Goal: Communication & Community: Share content

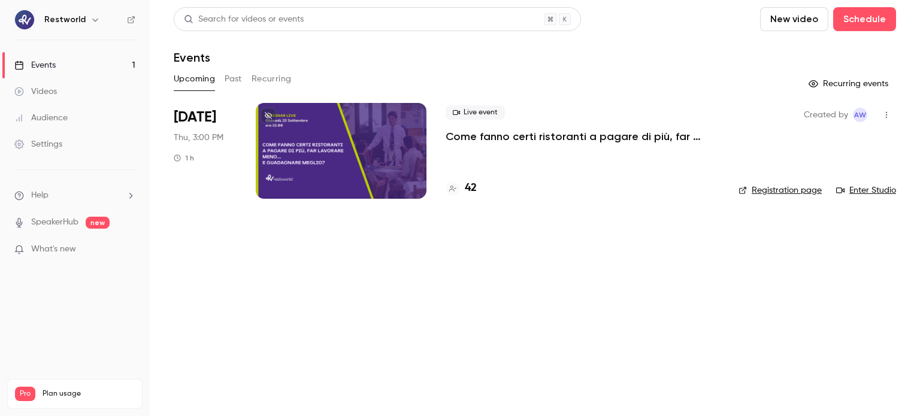
drag, startPoint x: 562, startPoint y: 137, endPoint x: 570, endPoint y: 137, distance: 8.4
click at [562, 137] on p "Come fanno certi ristoranti a pagare di più, far lavorare meno… e guadagnare me…" at bounding box center [583, 136] width 274 height 14
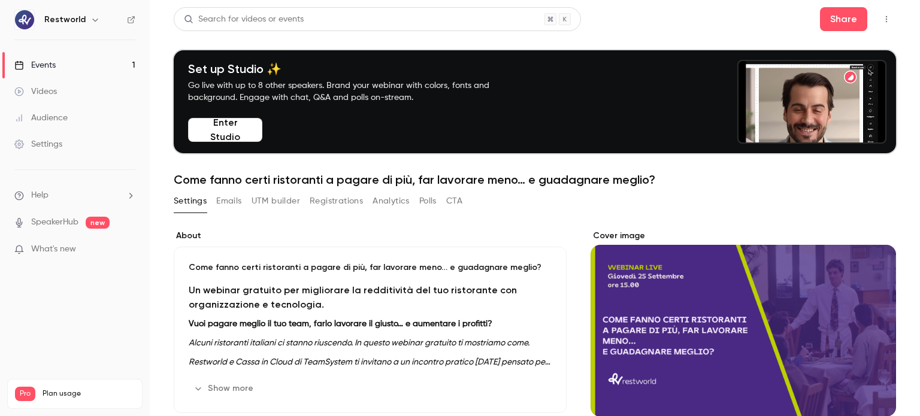
click at [324, 196] on button "Registrations" at bounding box center [336, 201] width 53 height 19
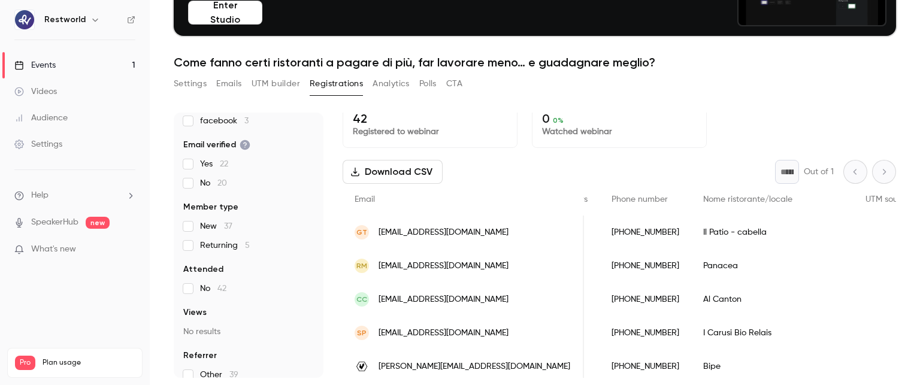
scroll to position [71, 0]
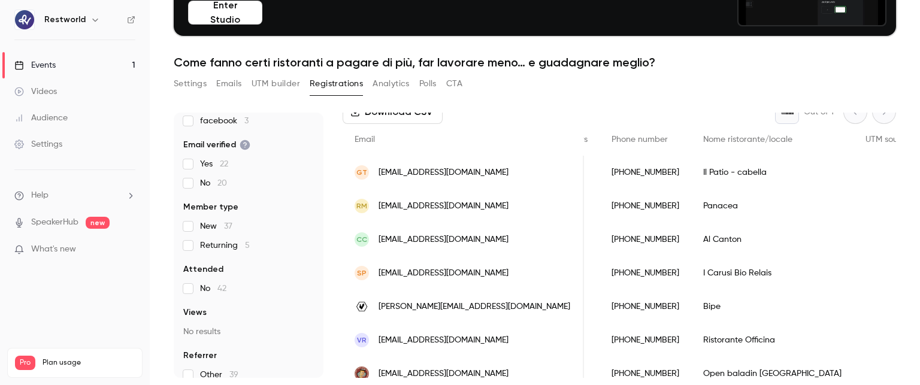
drag, startPoint x: 185, startPoint y: 86, endPoint x: 226, endPoint y: 91, distance: 41.0
click at [185, 86] on button "Settings" at bounding box center [190, 83] width 33 height 19
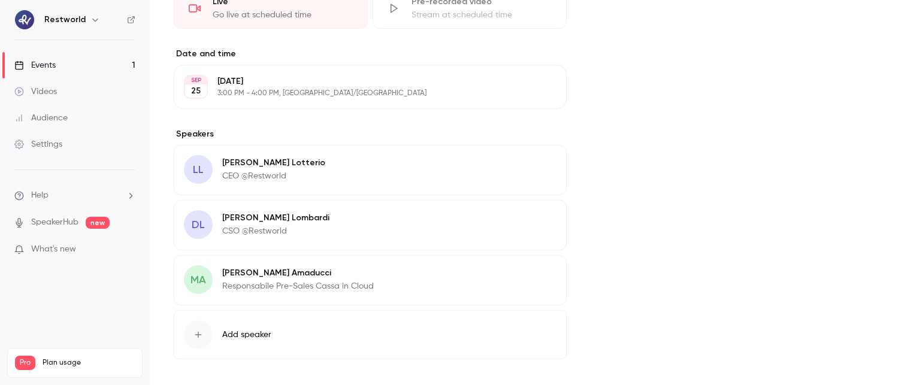
scroll to position [508, 0]
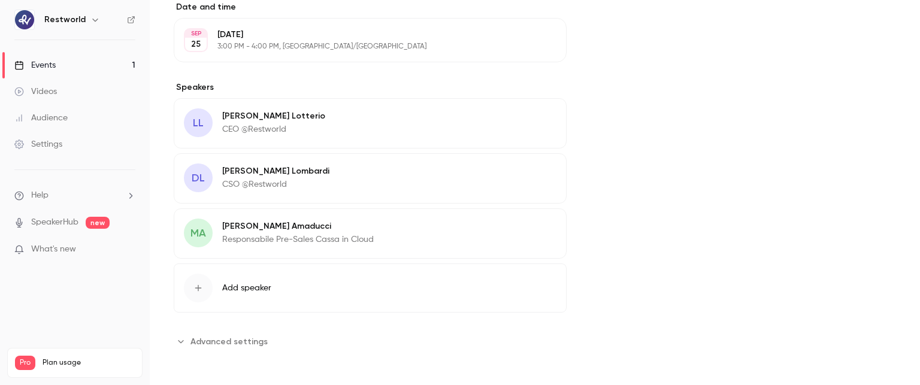
click at [525, 231] on button "Edit" at bounding box center [535, 228] width 44 height 19
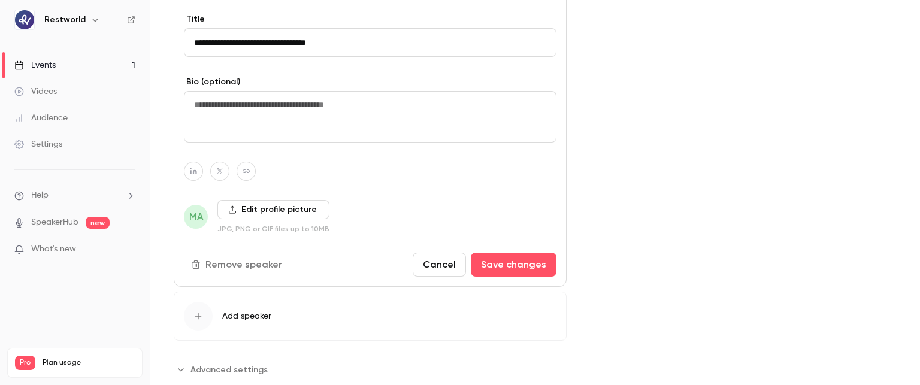
scroll to position [804, 0]
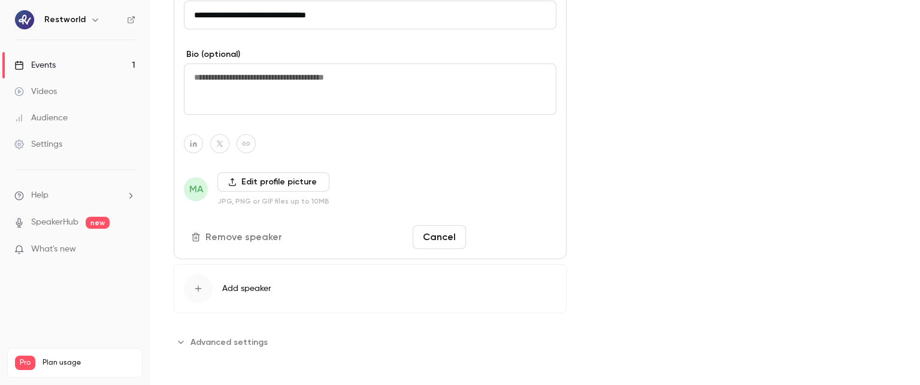
click at [504, 239] on button "Save changes" at bounding box center [514, 237] width 86 height 24
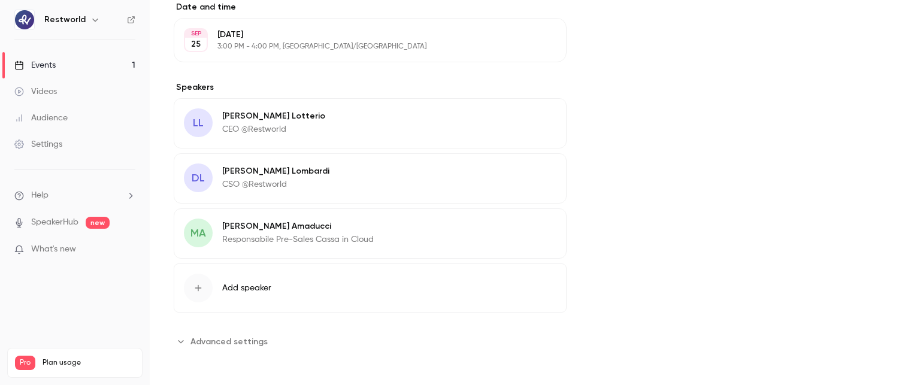
click at [263, 338] on button "Advanced settings" at bounding box center [224, 341] width 101 height 19
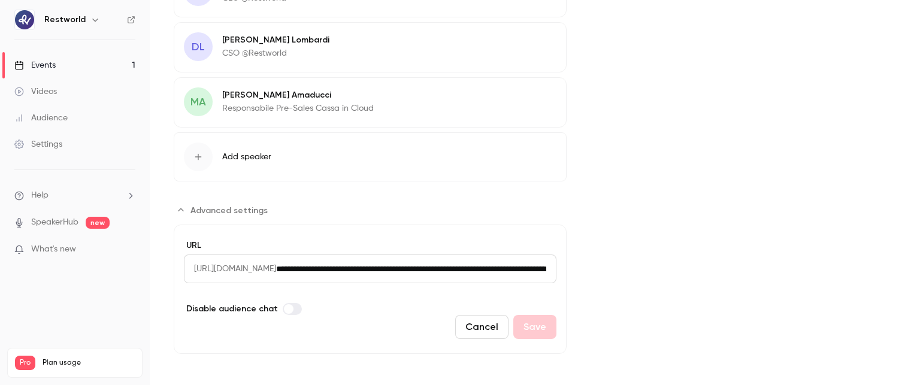
scroll to position [642, 0]
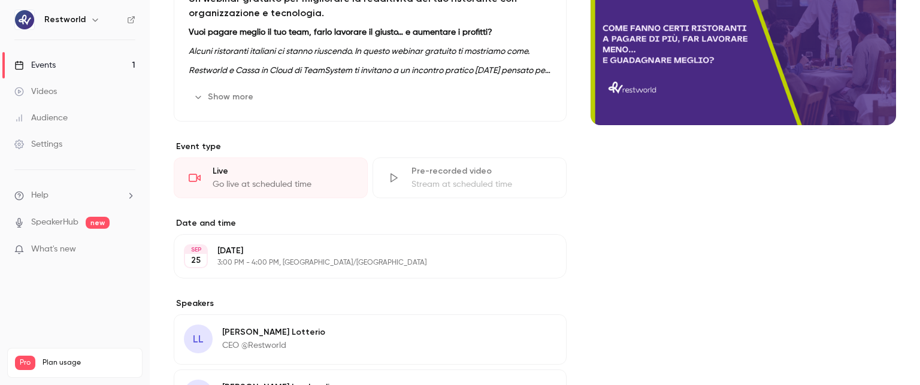
drag, startPoint x: 919, startPoint y: 331, endPoint x: 919, endPoint y: 213, distance: 118.0
click at [919, 213] on main "Search for videos or events Share Set up Studio ✨ Go live with up to 8 other sp…" at bounding box center [535, 192] width 770 height 385
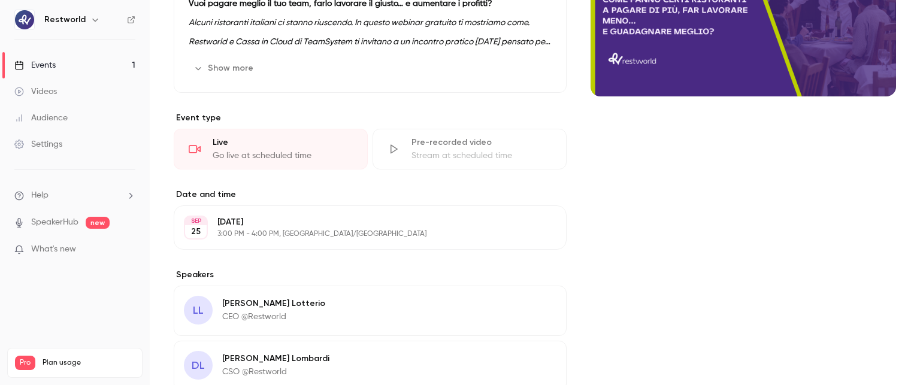
click at [919, 246] on main "Search for videos or events Share Set up Studio ✨ Go live with up to 8 other sp…" at bounding box center [535, 192] width 770 height 385
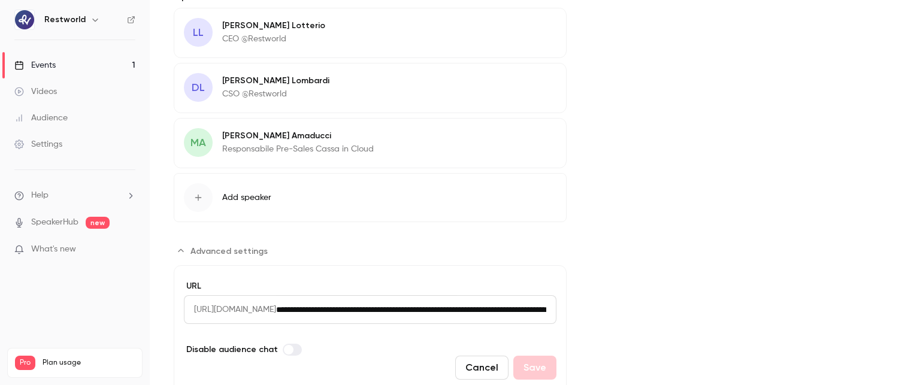
scroll to position [624, 0]
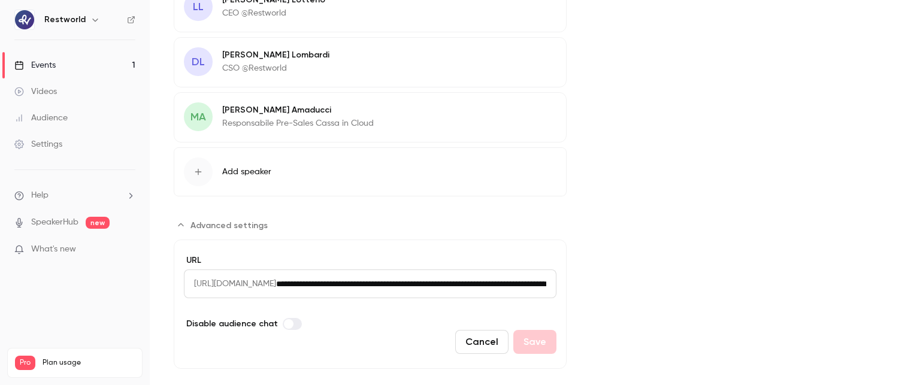
drag, startPoint x: 919, startPoint y: 219, endPoint x: 919, endPoint y: 327, distance: 107.8
click at [919, 327] on main "Search for videos or events Share Set up Studio ✨ Go live with up to 8 other sp…" at bounding box center [535, 192] width 770 height 385
click at [191, 224] on span "Advanced settings" at bounding box center [228, 225] width 77 height 13
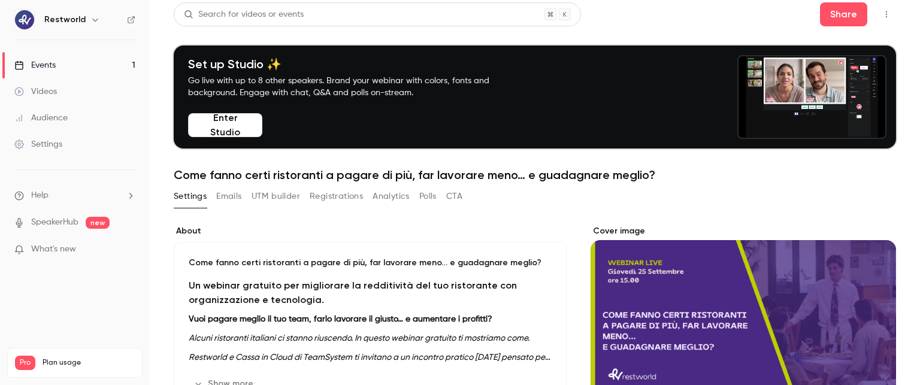
scroll to position [0, 0]
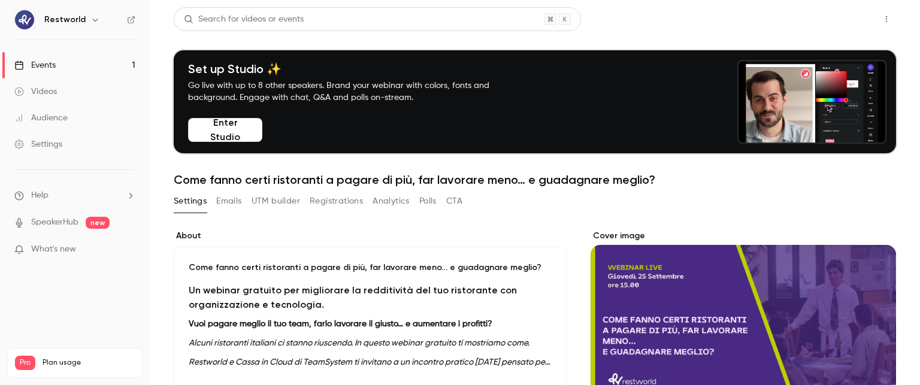
click at [838, 28] on button "Share" at bounding box center [843, 19] width 47 height 24
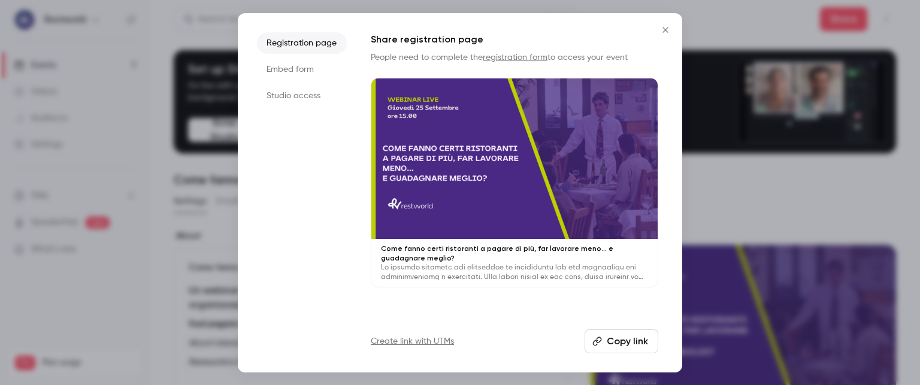
click at [630, 346] on button "Copy link" at bounding box center [621, 341] width 74 height 24
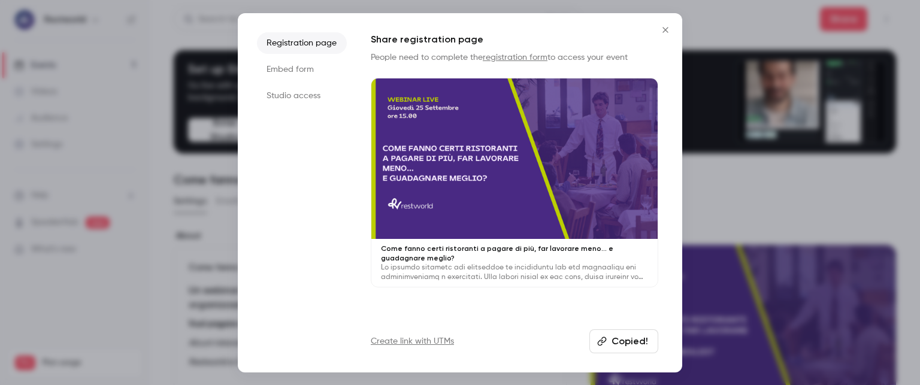
click at [662, 29] on icon "Close" at bounding box center [665, 30] width 14 height 10
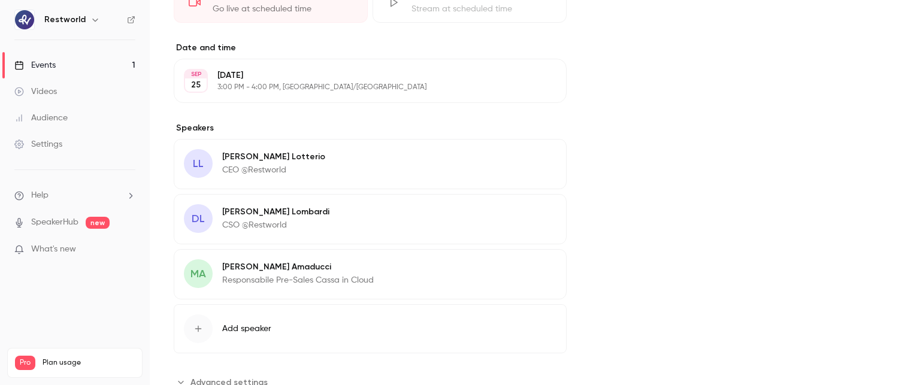
scroll to position [508, 0]
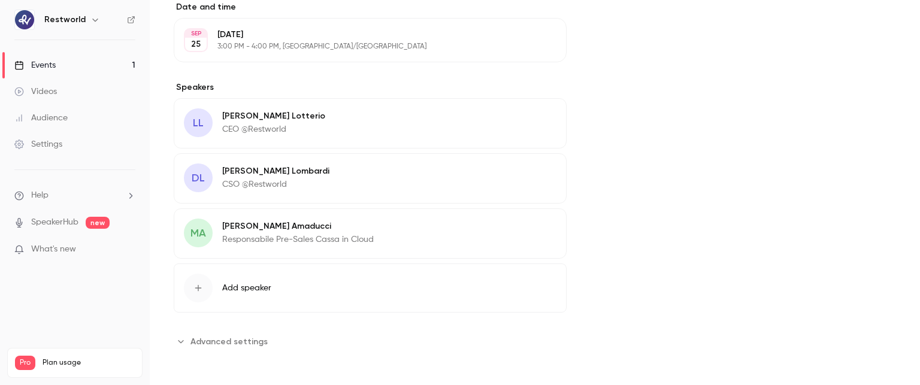
click at [387, 225] on div "MA [PERSON_NAME] Responsabile Pre-Sales Cassa in Cloud Edit" at bounding box center [370, 233] width 393 height 50
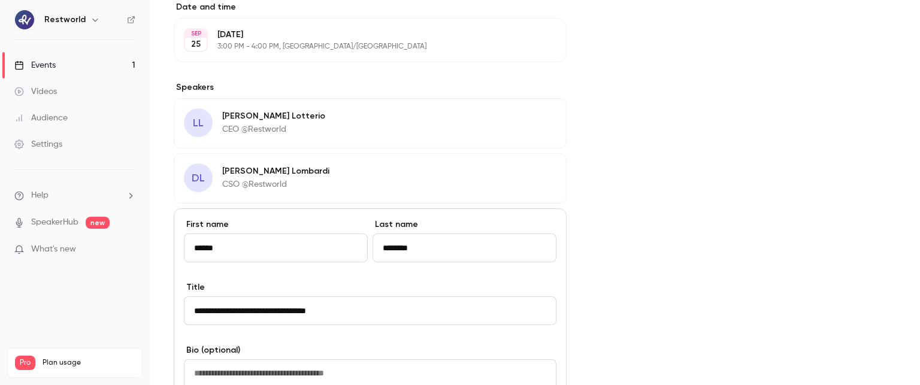
click at [650, 296] on div "Cover image" at bounding box center [742, 184] width 305 height 925
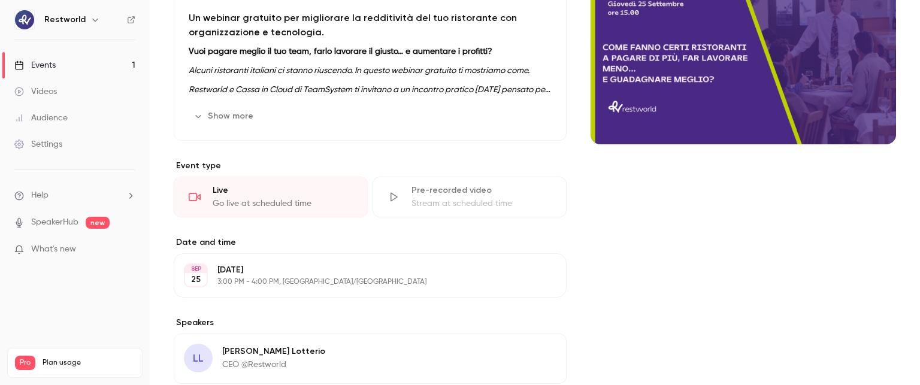
drag, startPoint x: 919, startPoint y: 225, endPoint x: 919, endPoint y: 127, distance: 98.2
click at [919, 127] on main "Search for videos or events Share Set up Studio ✨ Go live with up to 8 other sp…" at bounding box center [535, 192] width 770 height 385
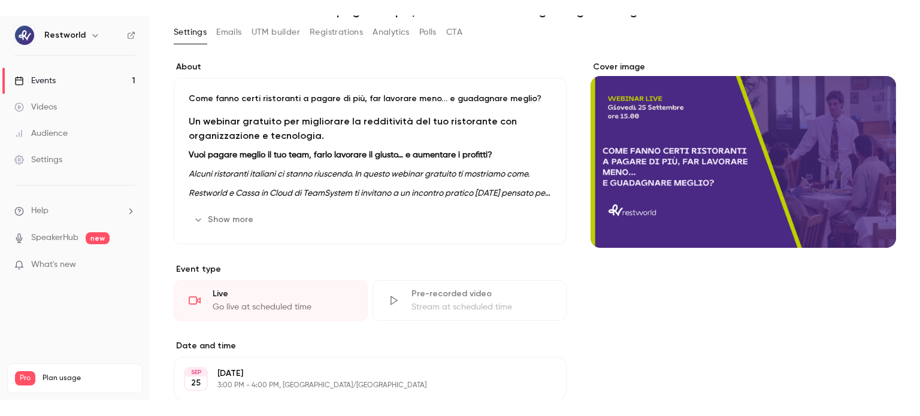
scroll to position [0, 0]
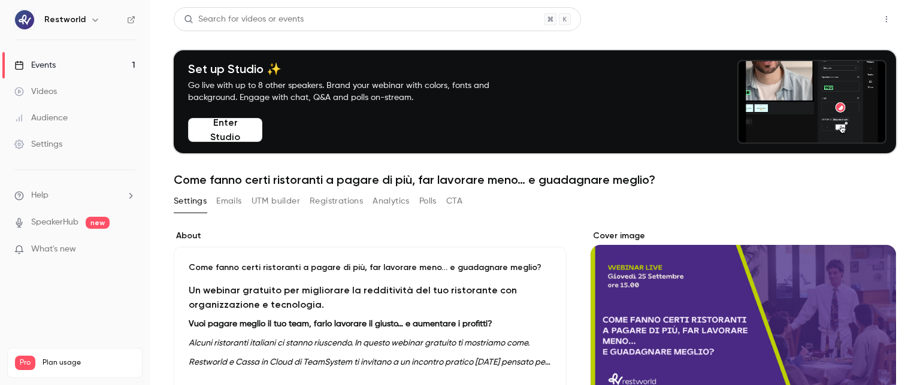
click at [834, 19] on button "Share" at bounding box center [843, 19] width 47 height 24
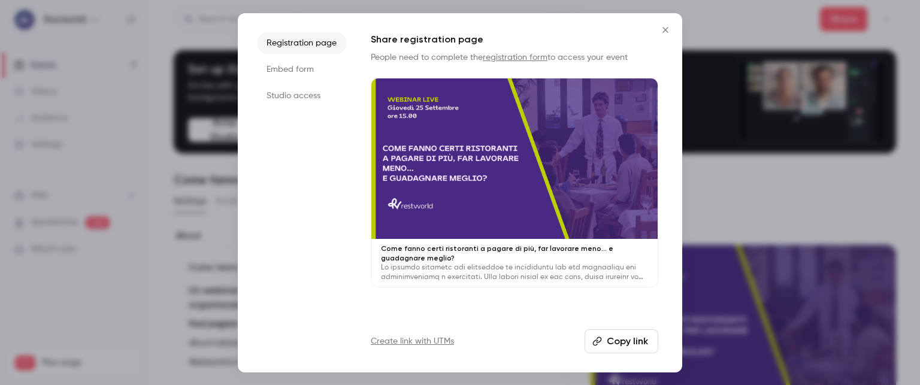
click at [603, 344] on button "Copy link" at bounding box center [621, 341] width 74 height 24
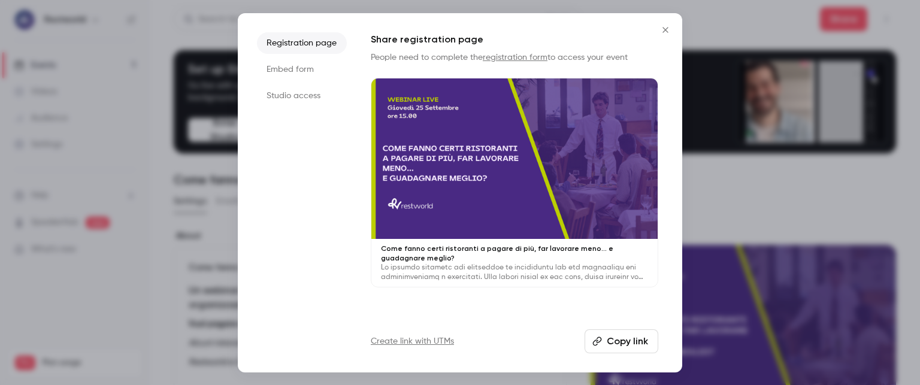
click at [618, 344] on button "Copy link" at bounding box center [621, 341] width 74 height 24
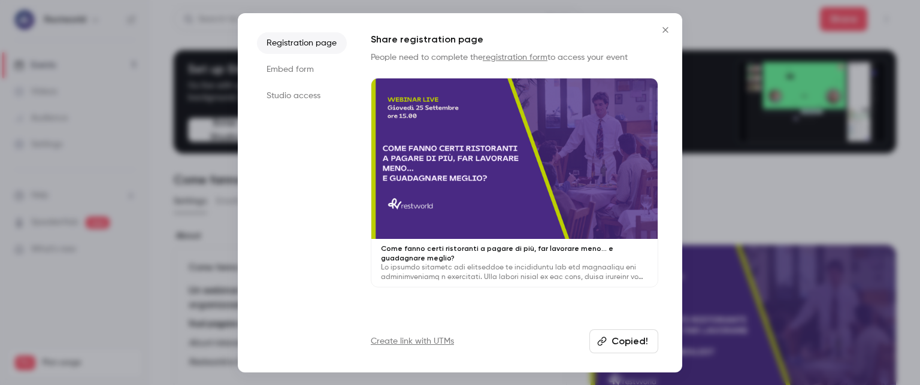
click at [313, 96] on li "Studio access" at bounding box center [302, 96] width 90 height 22
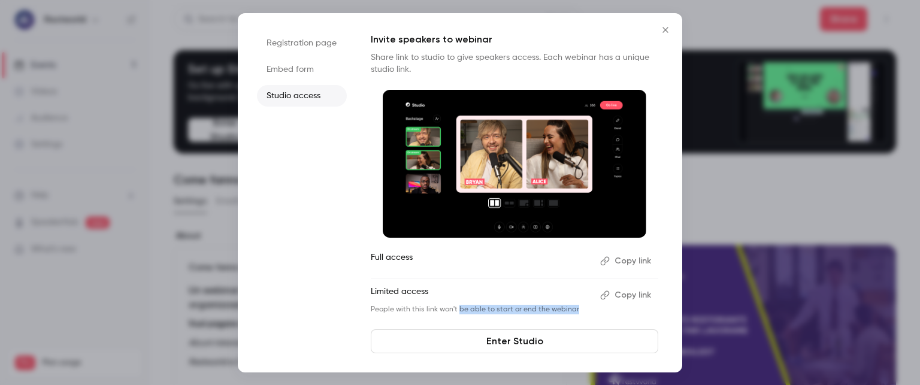
drag, startPoint x: 458, startPoint y: 312, endPoint x: 574, endPoint y: 313, distance: 116.2
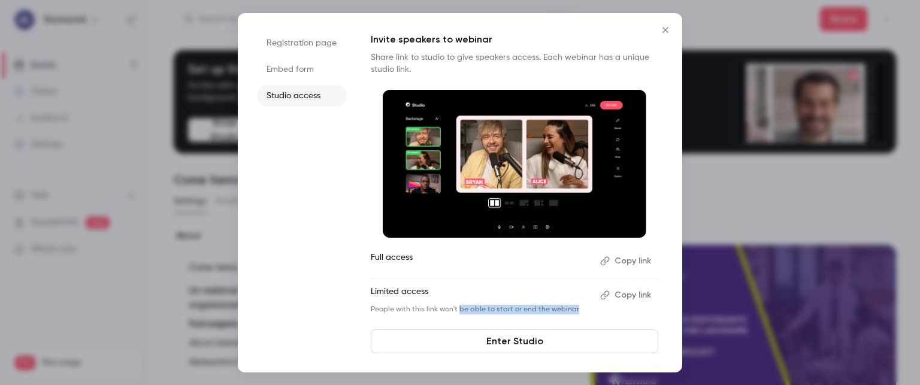
click at [574, 313] on p "People with this link won't be able to start or end the webinar" at bounding box center [481, 310] width 220 height 10
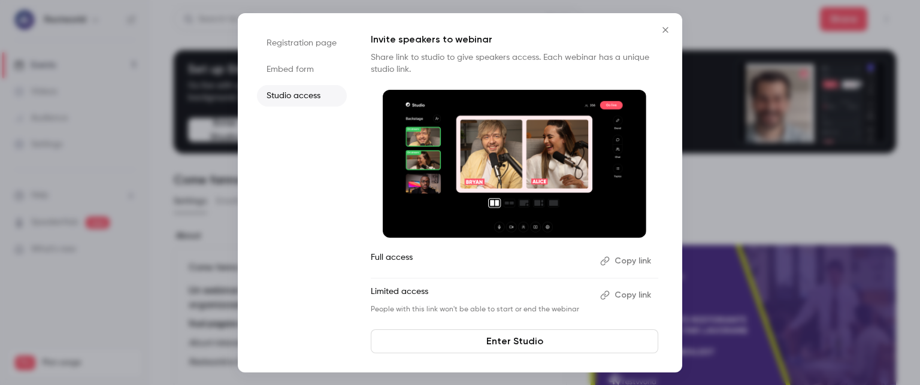
click at [439, 260] on p "Full access" at bounding box center [481, 261] width 220 height 19
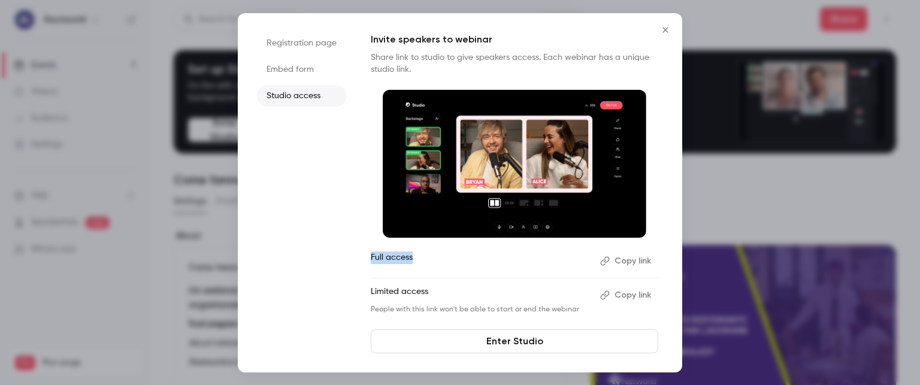
drag, startPoint x: 368, startPoint y: 256, endPoint x: 419, endPoint y: 259, distance: 50.4
click at [419, 259] on div "Registration page Embed form Studio access Invite speakers to webinar Share lin…" at bounding box center [460, 192] width 444 height 359
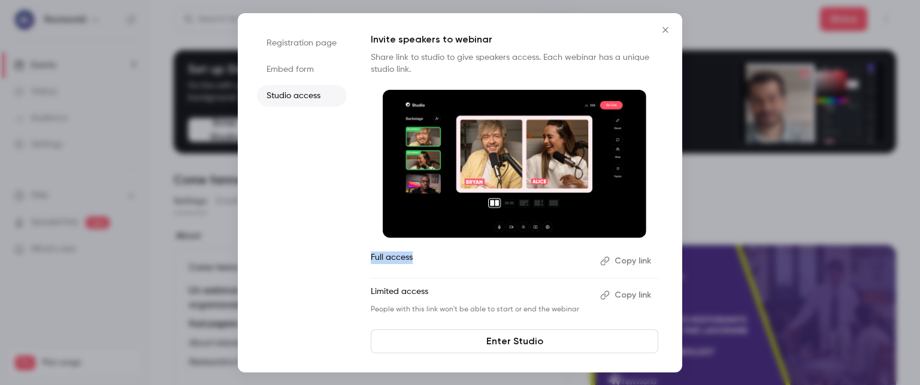
click at [419, 259] on p "Full access" at bounding box center [481, 261] width 220 height 19
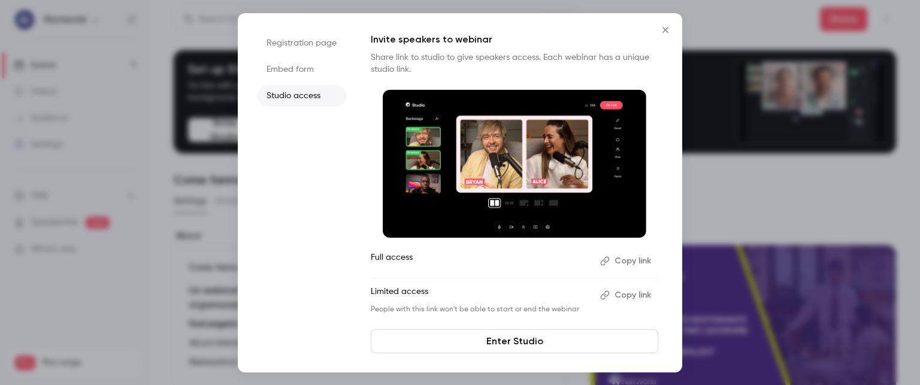
click at [665, 26] on icon "Close" at bounding box center [665, 30] width 14 height 10
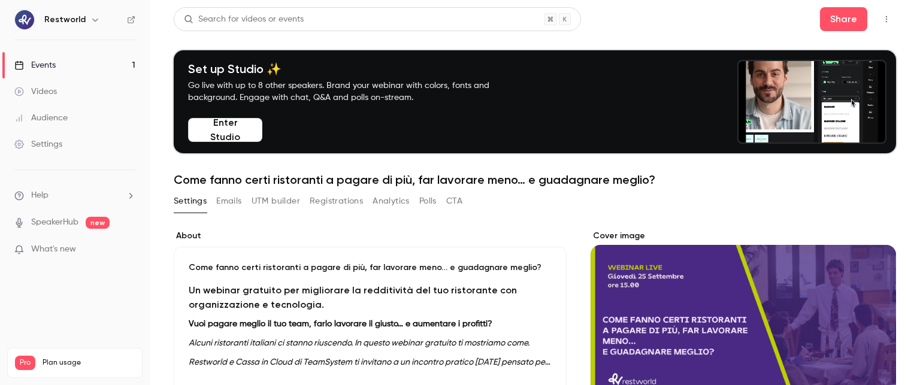
click at [347, 206] on button "Registrations" at bounding box center [336, 201] width 53 height 19
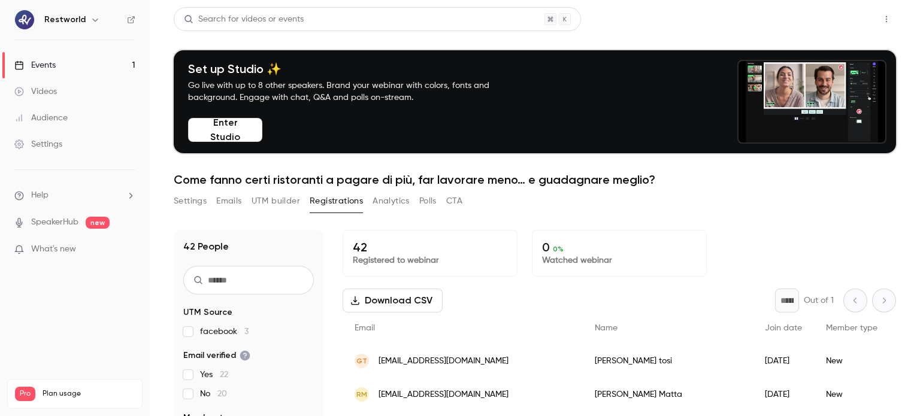
click at [838, 25] on button "Share" at bounding box center [843, 19] width 47 height 24
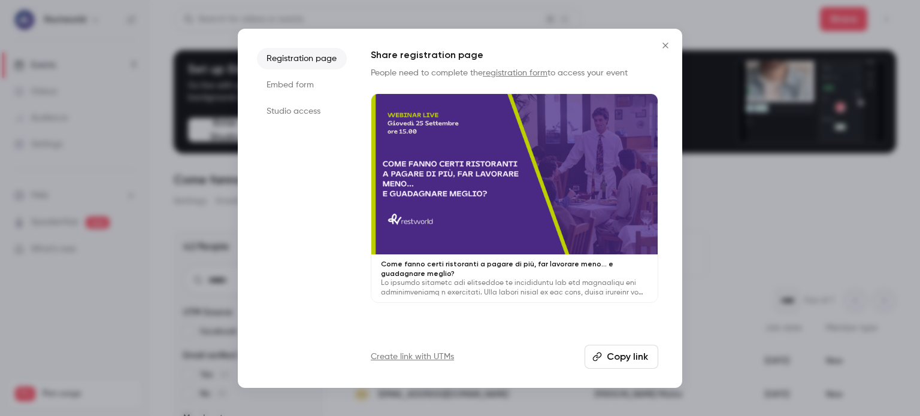
click at [304, 111] on li "Studio access" at bounding box center [302, 112] width 90 height 22
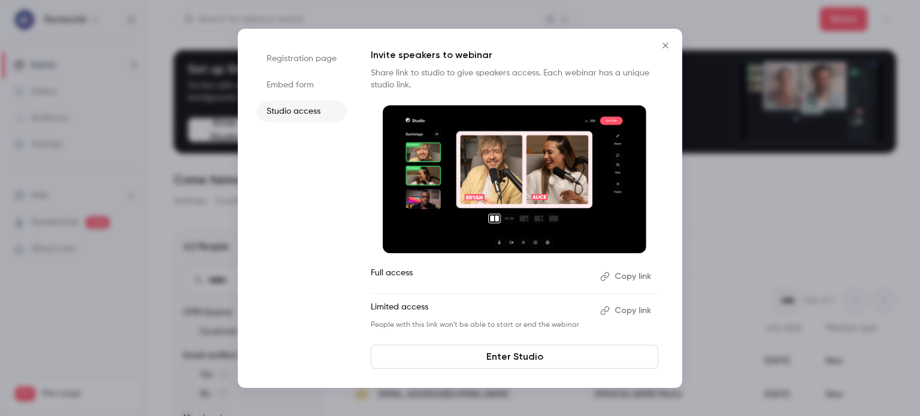
click at [665, 49] on icon "Close" at bounding box center [665, 46] width 14 height 10
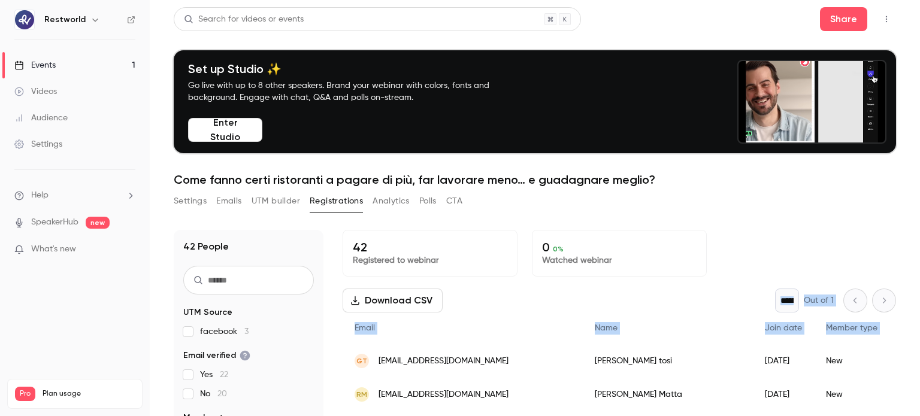
drag, startPoint x: 886, startPoint y: 269, endPoint x: 887, endPoint y: 318, distance: 49.1
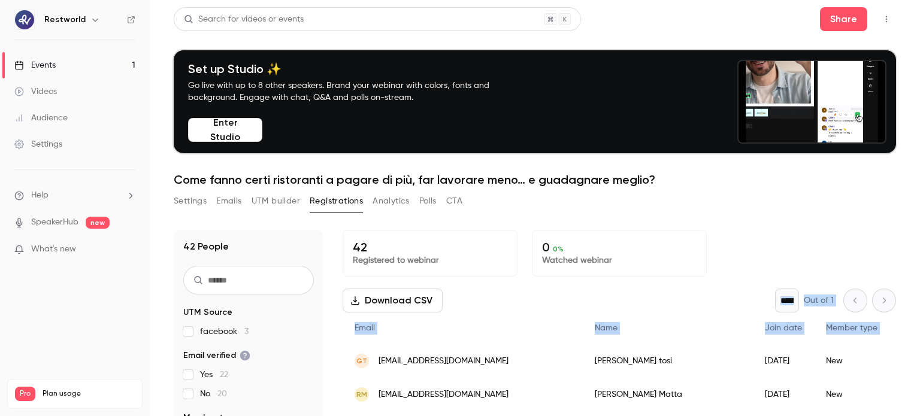
click at [887, 318] on main "Search for videos or events Share Set up Studio ✨ Go live with up to 8 other sp…" at bounding box center [535, 208] width 770 height 416
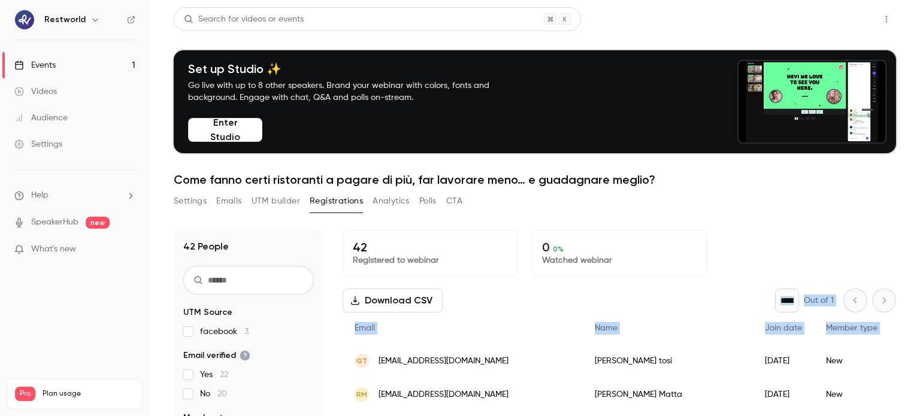
click at [833, 17] on button "Share" at bounding box center [843, 19] width 47 height 24
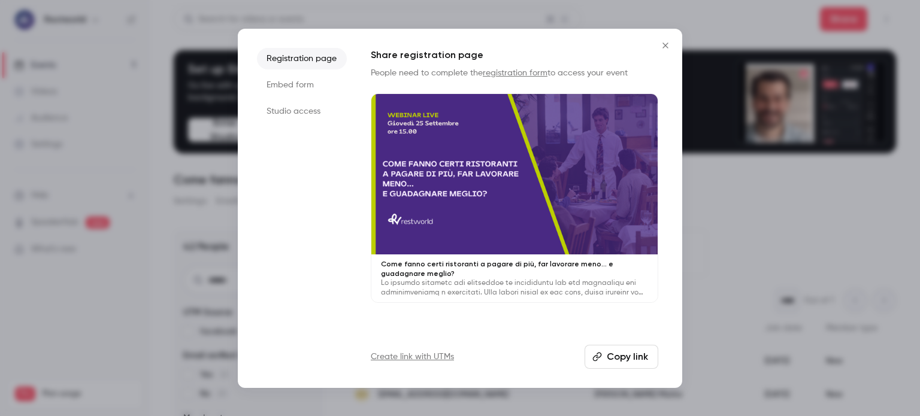
click at [305, 105] on li "Studio access" at bounding box center [302, 112] width 90 height 22
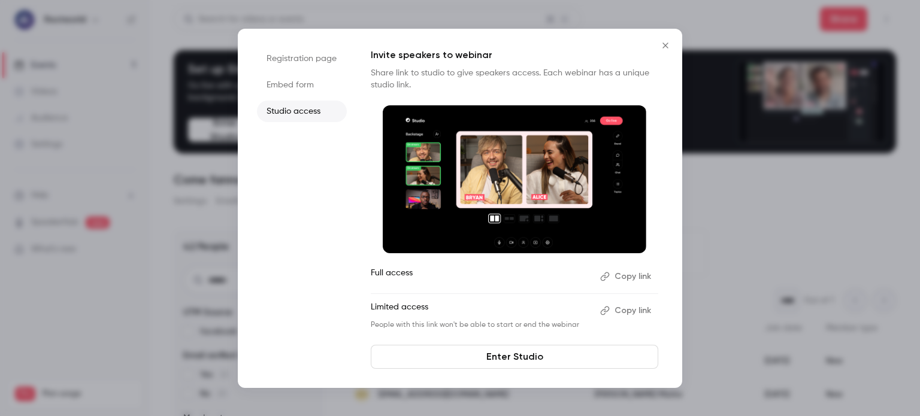
click at [666, 50] on button "Close" at bounding box center [665, 46] width 24 height 24
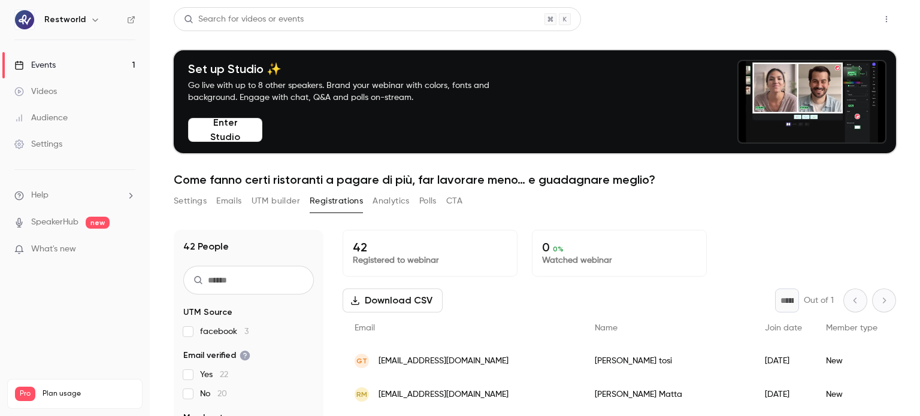
click at [834, 23] on button "Share" at bounding box center [843, 19] width 47 height 24
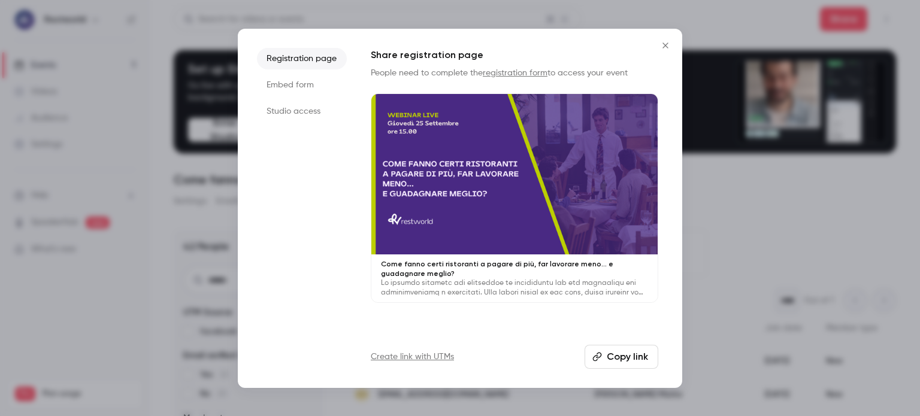
click at [295, 113] on li "Studio access" at bounding box center [302, 112] width 90 height 22
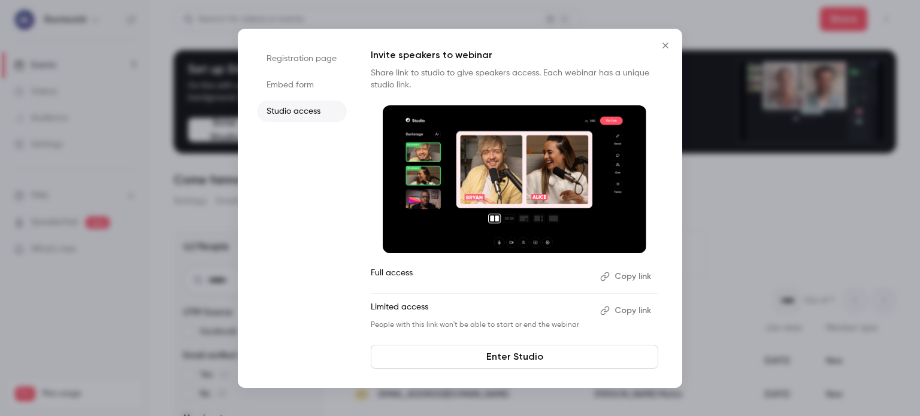
click at [295, 107] on li "Studio access" at bounding box center [302, 112] width 90 height 22
drag, startPoint x: 364, startPoint y: 272, endPoint x: 435, endPoint y: 275, distance: 70.7
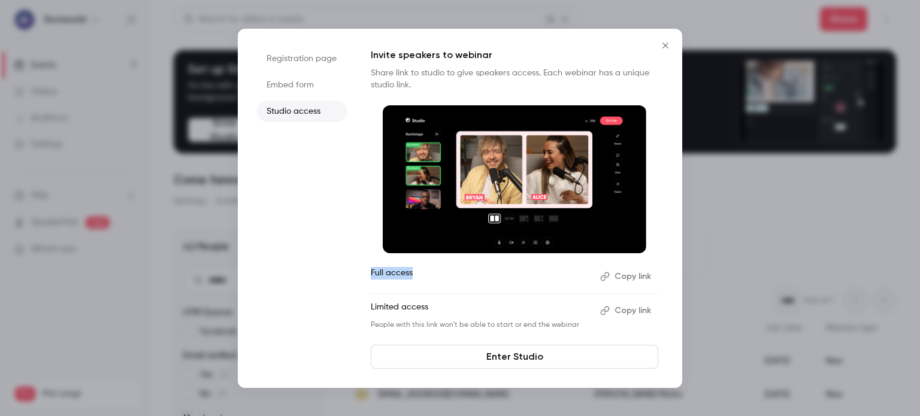
click at [435, 275] on div "Registration page Embed form Studio access Invite speakers to webinar Share lin…" at bounding box center [460, 208] width 444 height 359
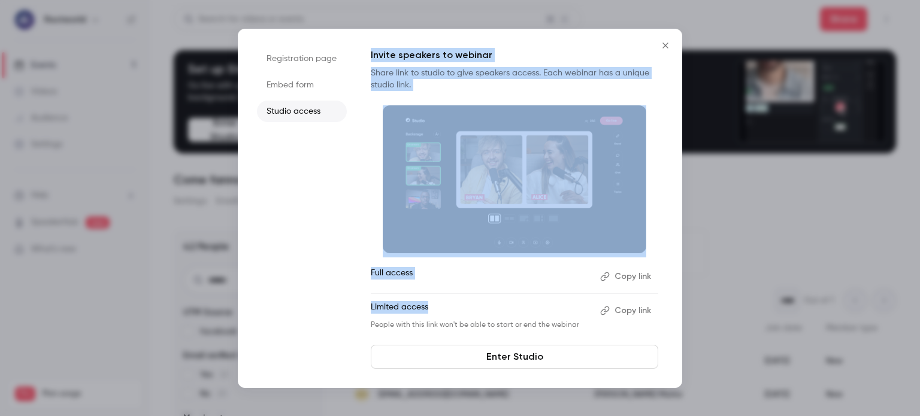
drag, startPoint x: 446, startPoint y: 312, endPoint x: 349, endPoint y: 311, distance: 97.0
click at [349, 311] on div "Registration page Embed form Studio access Invite speakers to webinar Share lin…" at bounding box center [460, 208] width 444 height 359
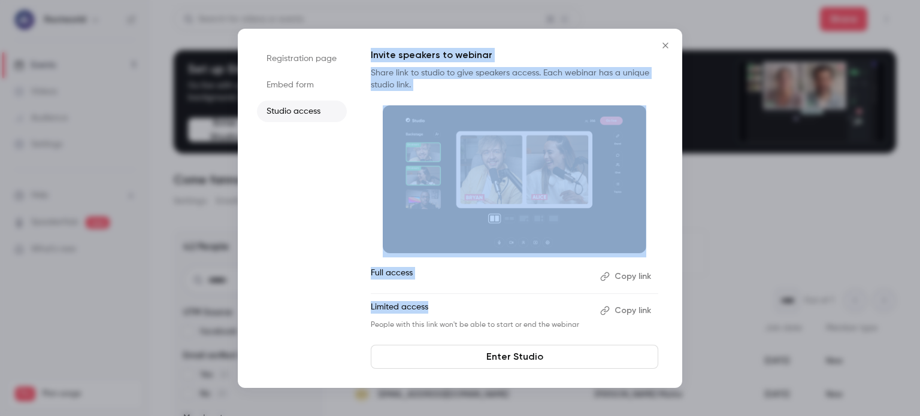
click at [349, 311] on div "Registration page Embed form Studio access Invite speakers to webinar Share lin…" at bounding box center [460, 208] width 444 height 359
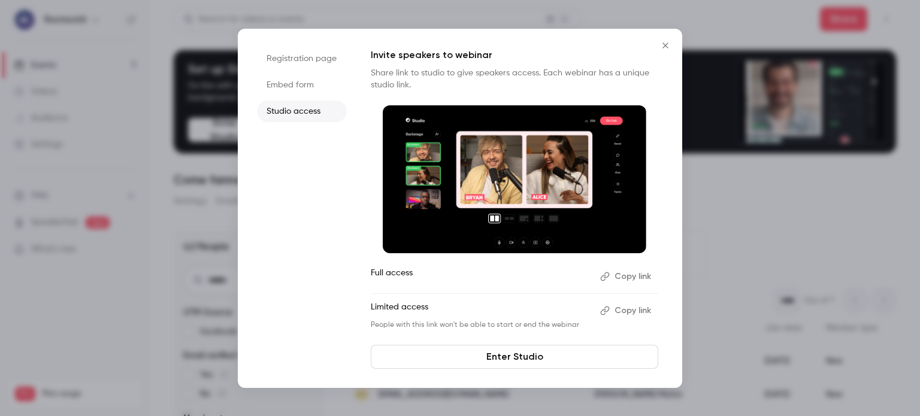
click at [349, 311] on div "Registration page Embed form Studio access Invite speakers to webinar Share lin…" at bounding box center [460, 208] width 444 height 359
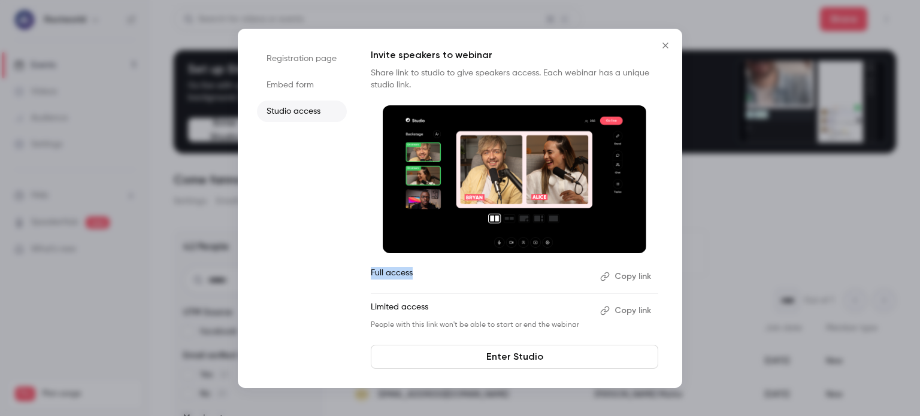
drag, startPoint x: 429, startPoint y: 275, endPoint x: 364, endPoint y: 275, distance: 64.7
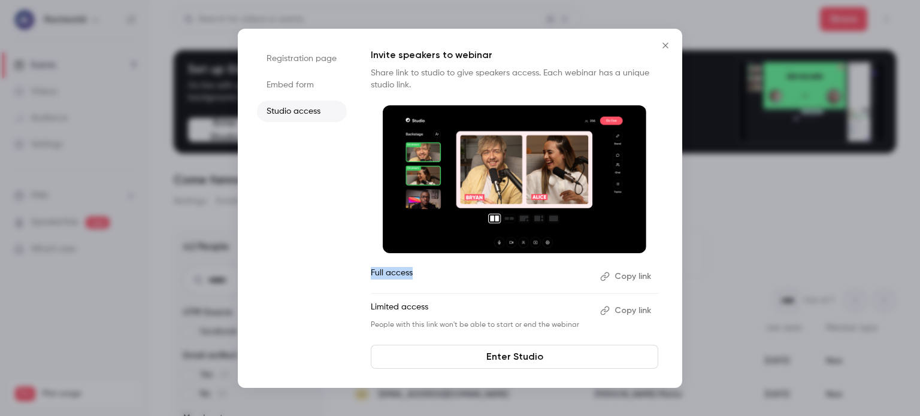
click at [364, 275] on div "Registration page Embed form Studio access Invite speakers to webinar Share lin…" at bounding box center [460, 208] width 444 height 359
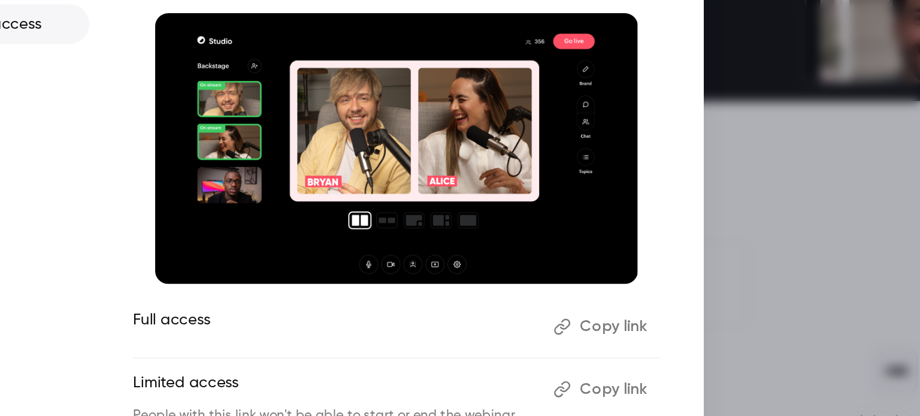
drag, startPoint x: 686, startPoint y: 199, endPoint x: 702, endPoint y: 190, distance: 18.0
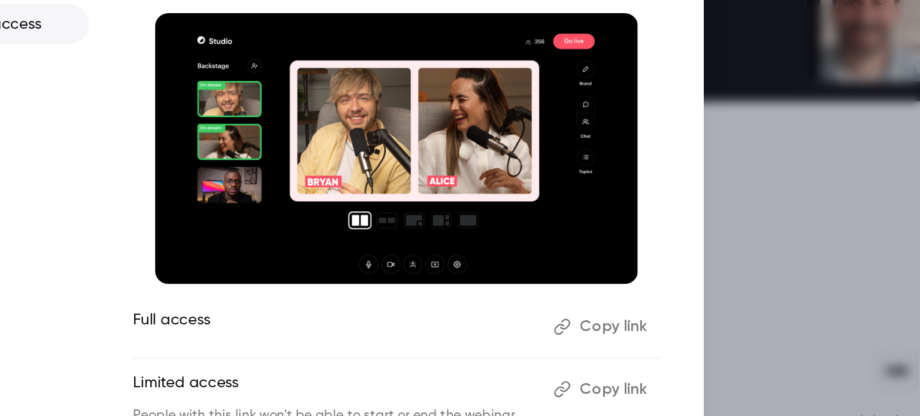
click at [702, 190] on div at bounding box center [460, 208] width 920 height 416
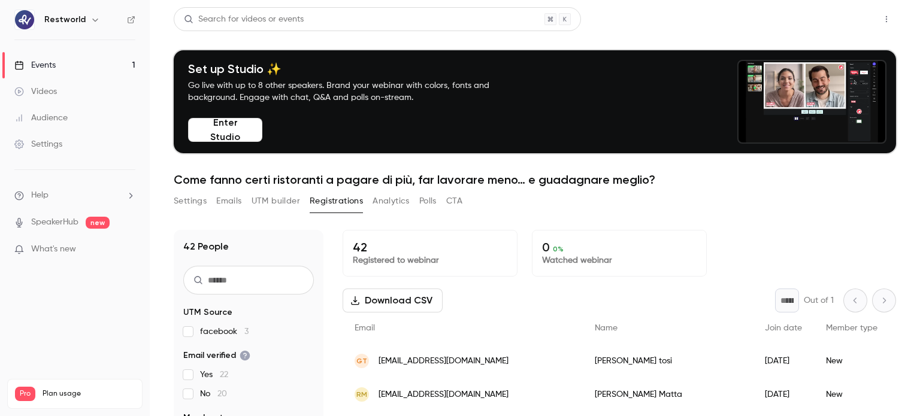
click at [832, 22] on button "Share" at bounding box center [843, 19] width 47 height 24
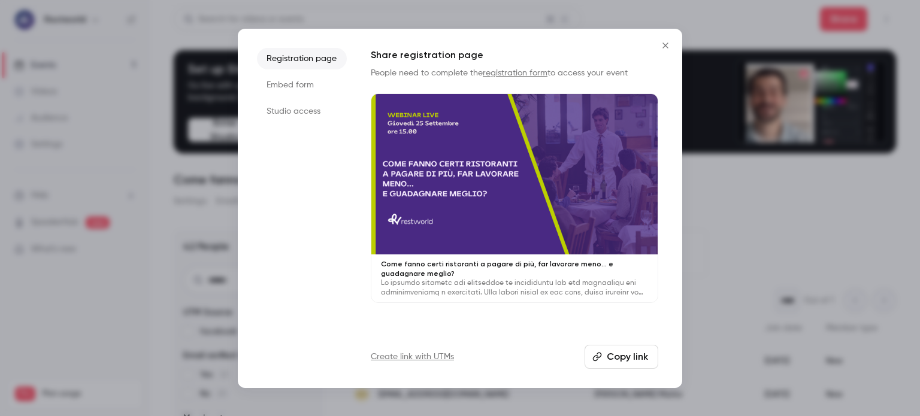
click at [303, 112] on li "Studio access" at bounding box center [302, 112] width 90 height 22
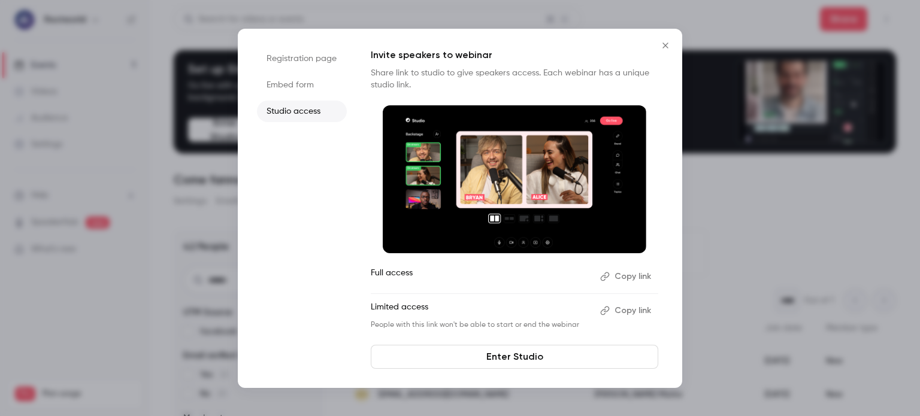
click at [665, 45] on icon "Close" at bounding box center [664, 45] width 5 height 5
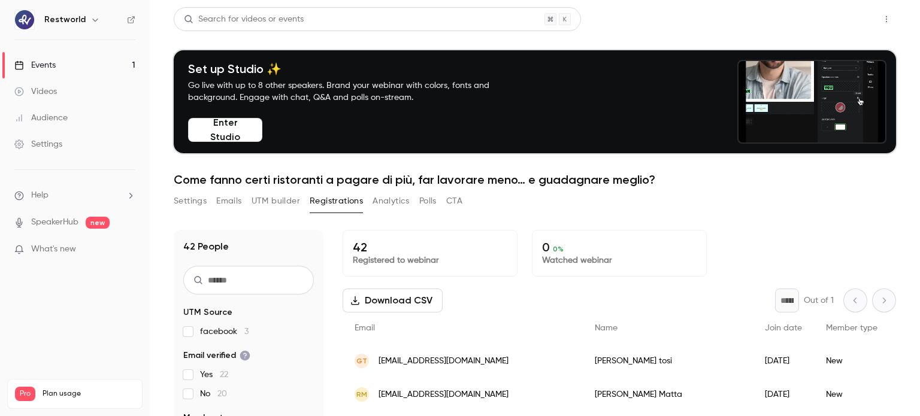
click at [828, 18] on button "Share" at bounding box center [843, 19] width 47 height 24
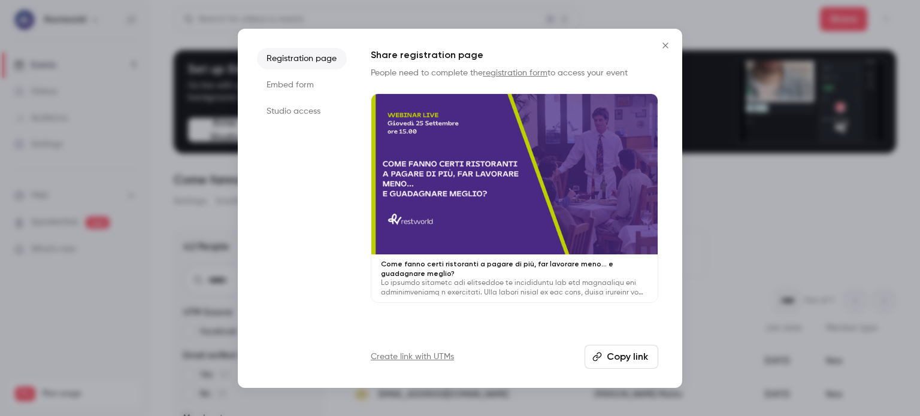
click at [617, 364] on button "Copy link" at bounding box center [621, 357] width 74 height 24
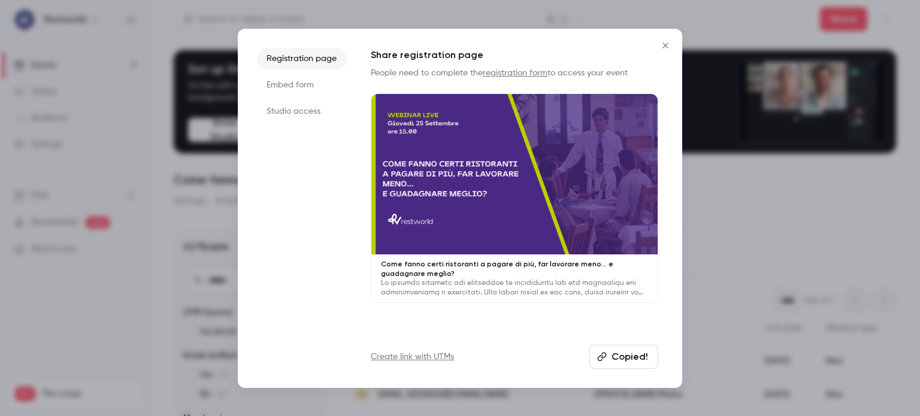
click at [304, 110] on li "Studio access" at bounding box center [302, 112] width 90 height 22
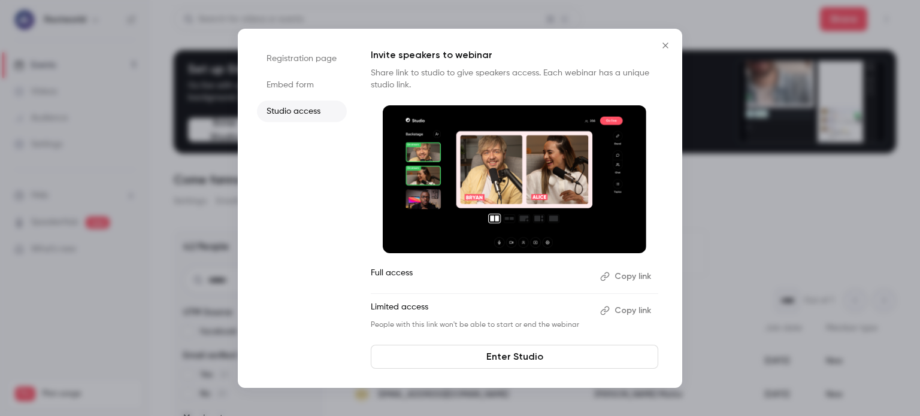
click at [280, 89] on li "Embed form" at bounding box center [302, 85] width 90 height 22
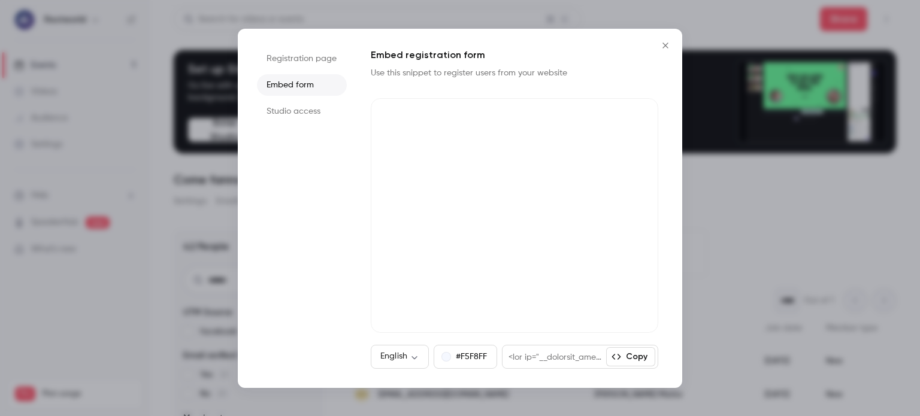
click at [305, 117] on li "Studio access" at bounding box center [302, 112] width 90 height 22
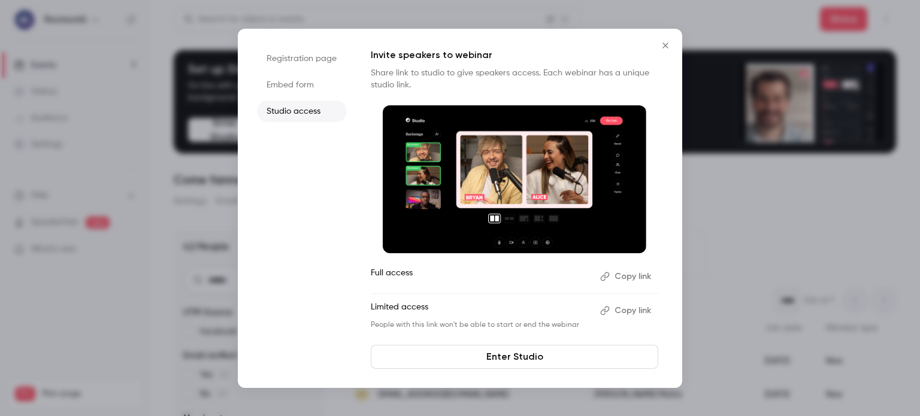
click at [626, 311] on button "Copy link" at bounding box center [626, 310] width 63 height 19
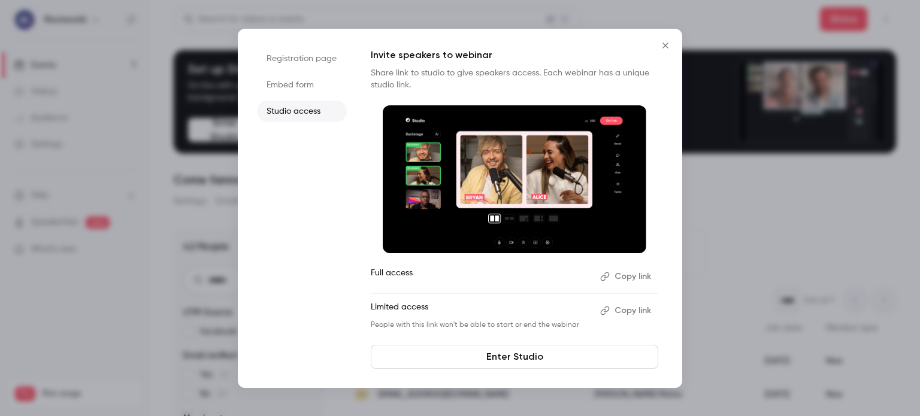
click at [630, 311] on button "Copy link" at bounding box center [626, 310] width 63 height 19
